Goal: Task Accomplishment & Management: Use online tool/utility

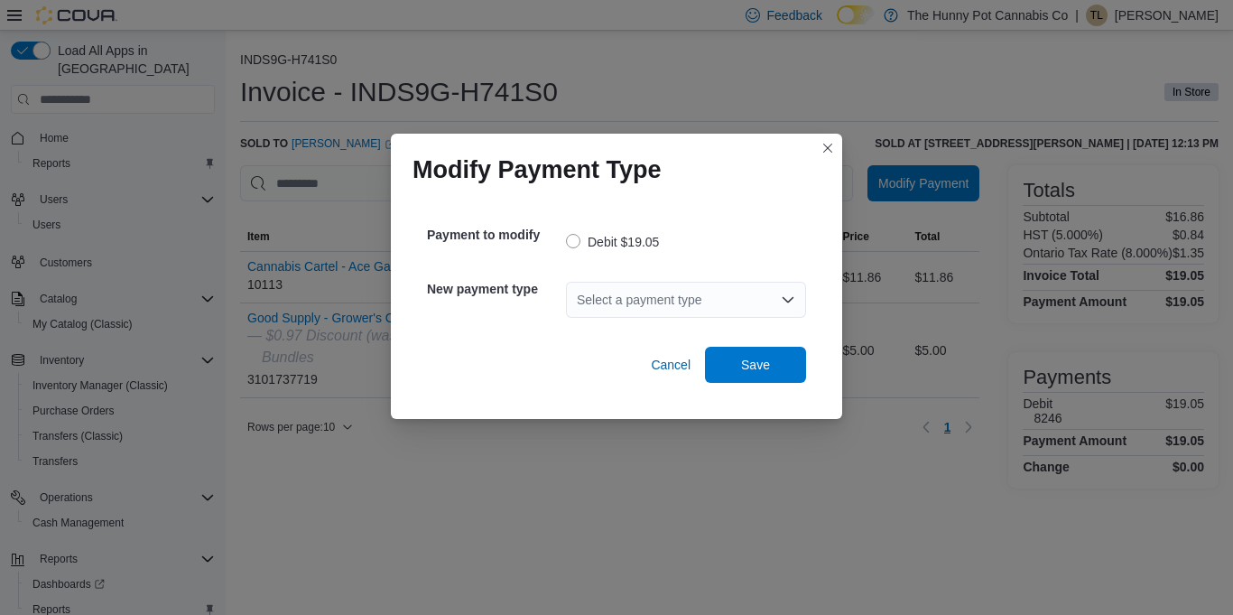
click at [693, 298] on div "Select a payment type" at bounding box center [686, 300] width 240 height 36
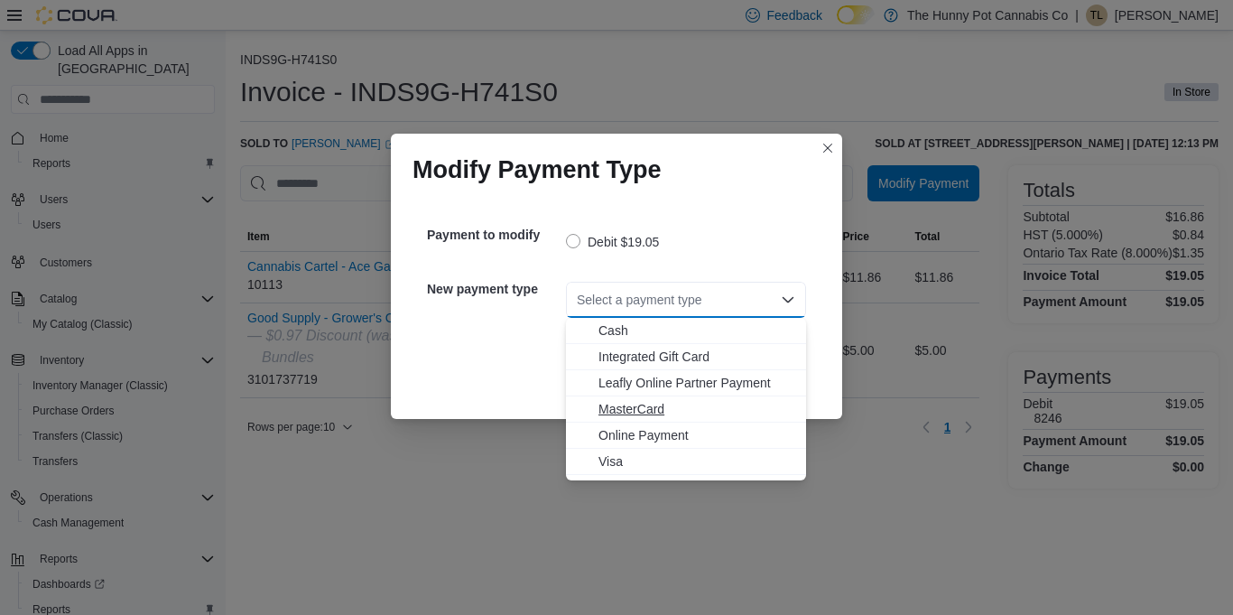
click at [669, 408] on span "MasterCard" at bounding box center [696, 409] width 197 height 18
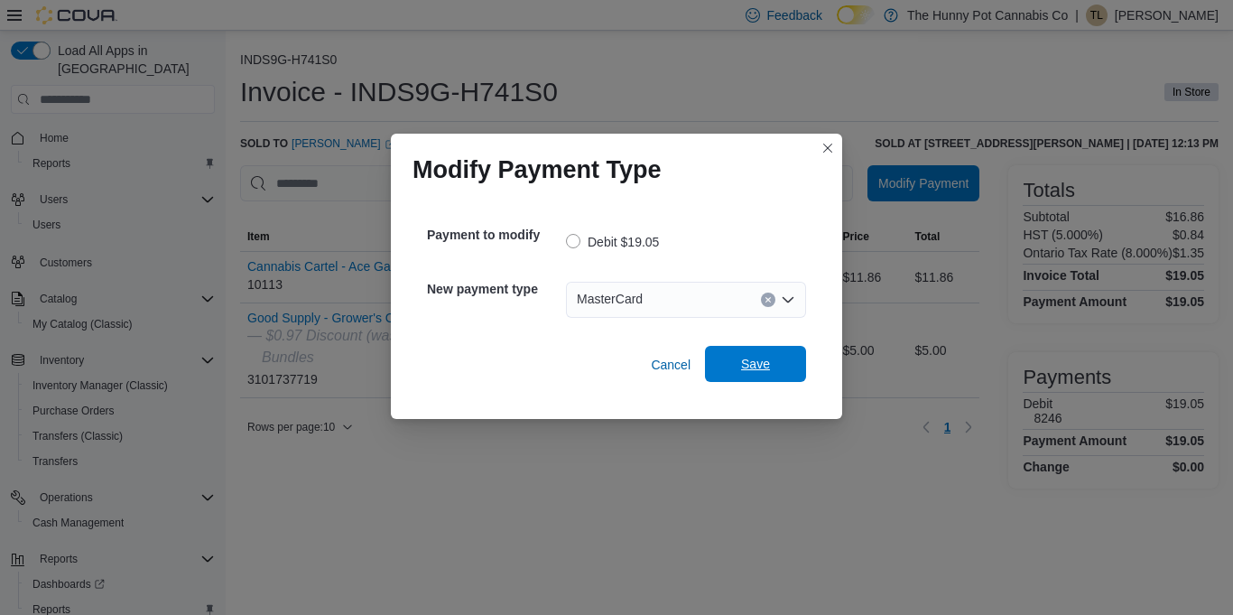
click at [730, 376] on span "Save" at bounding box center [755, 364] width 79 height 36
